Goal: Find specific page/section: Find specific page/section

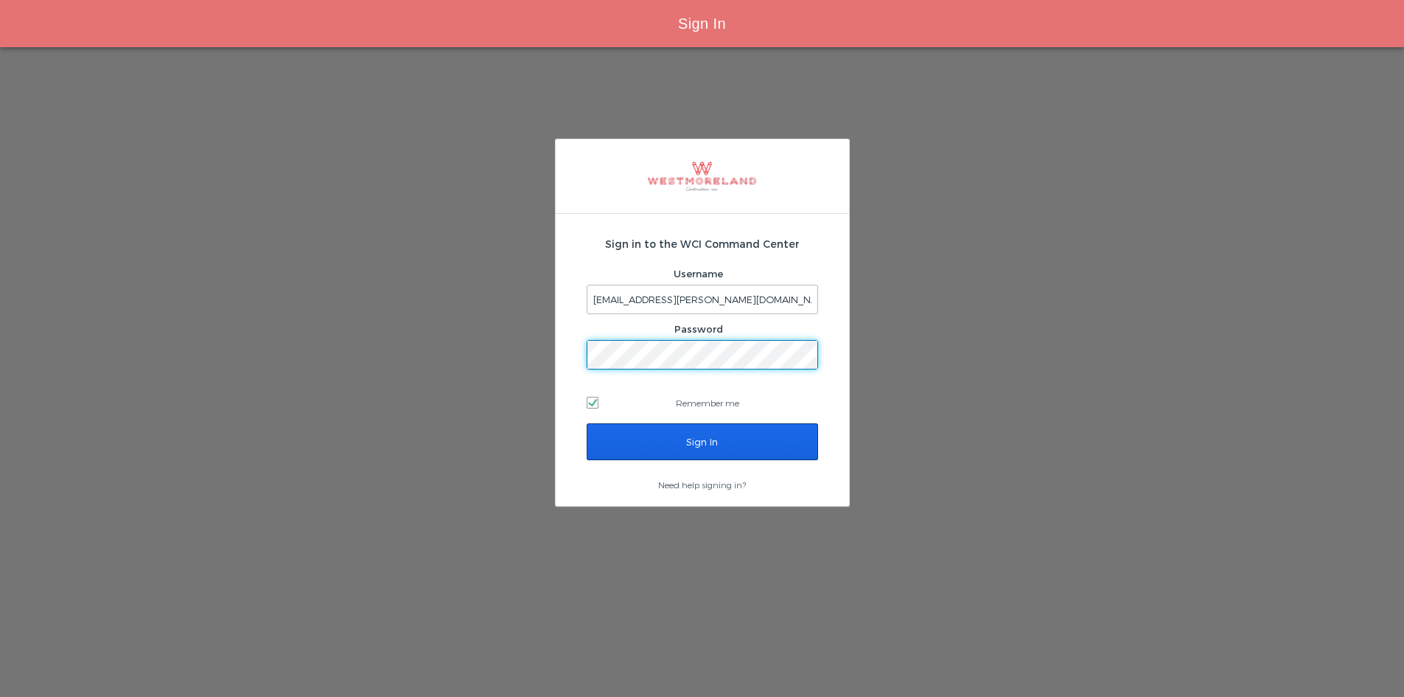
click at [704, 448] on input "Sign In" at bounding box center [702, 441] width 231 height 37
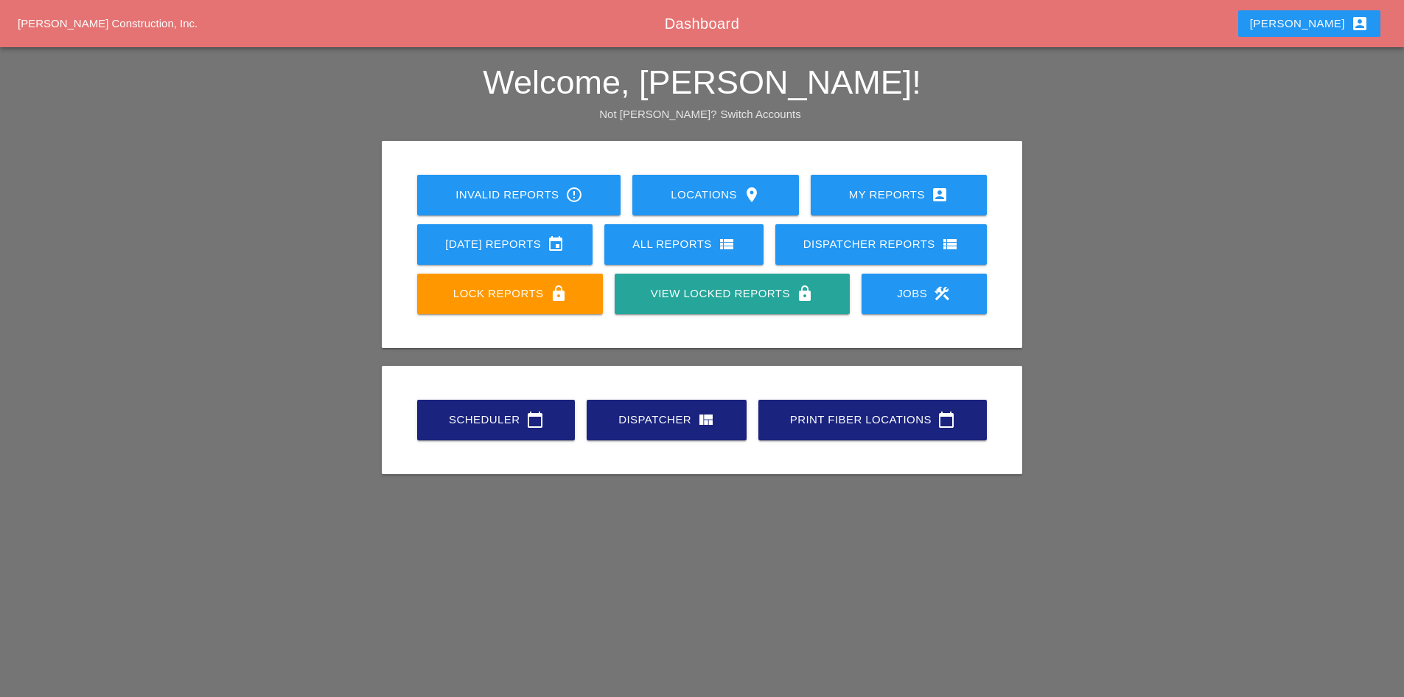
click at [487, 412] on div "Scheduler calendar_today" at bounding box center [496, 420] width 111 height 18
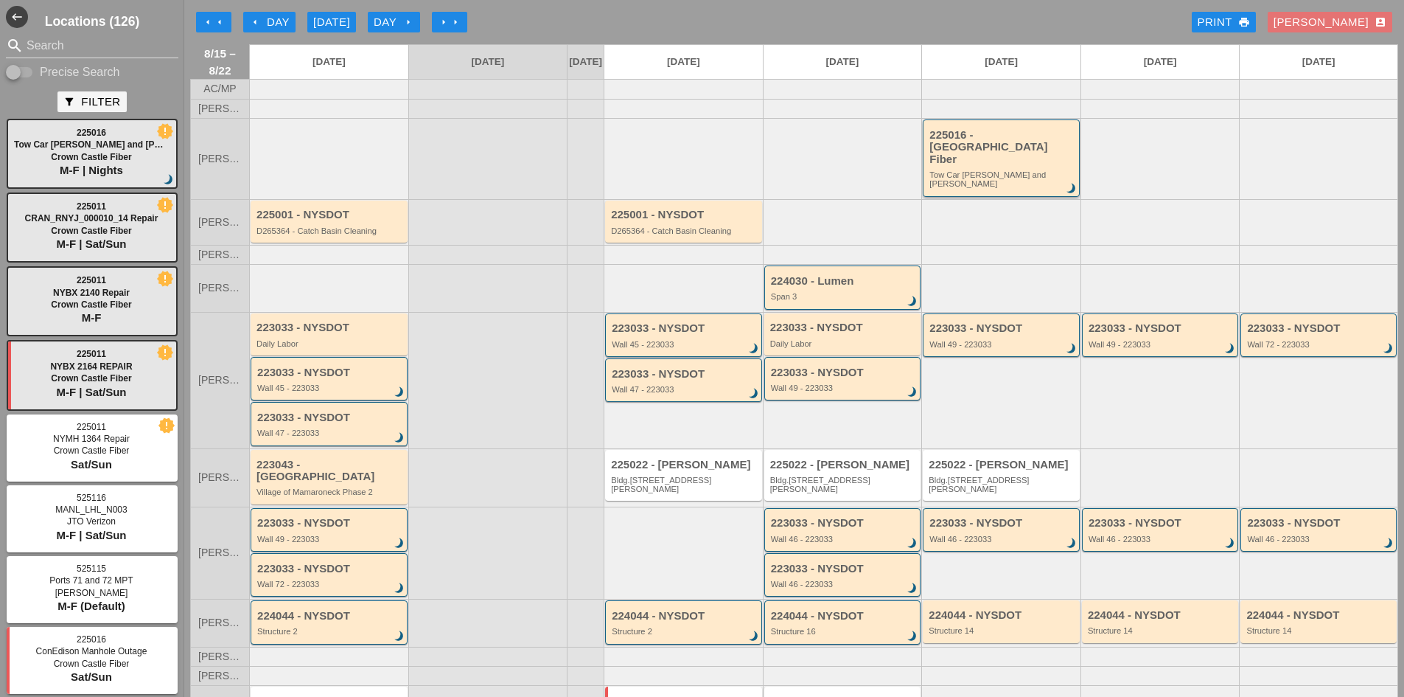
click at [1014, 164] on div "225016 - [GEOGRAPHIC_DATA] Fiber" at bounding box center [1003, 147] width 146 height 37
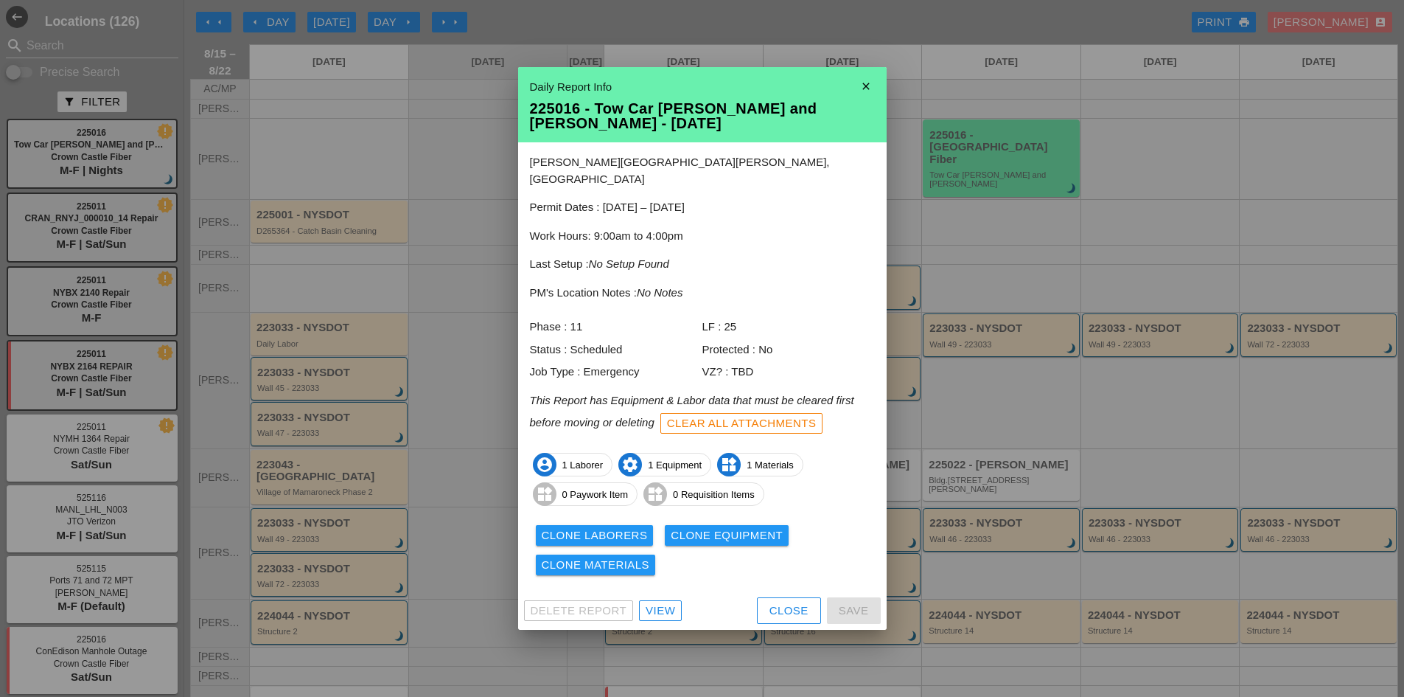
click at [670, 602] on div "View" at bounding box center [660, 610] width 29 height 17
